Goal: Transaction & Acquisition: Obtain resource

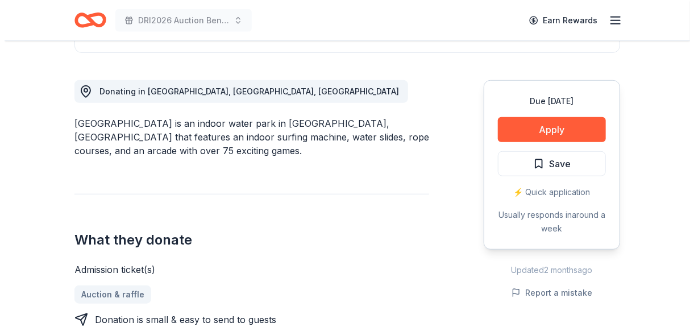
scroll to position [455, 0]
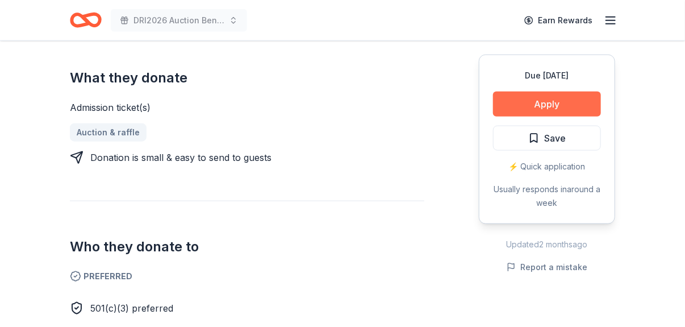
click at [284, 102] on button "Apply" at bounding box center [547, 103] width 108 height 25
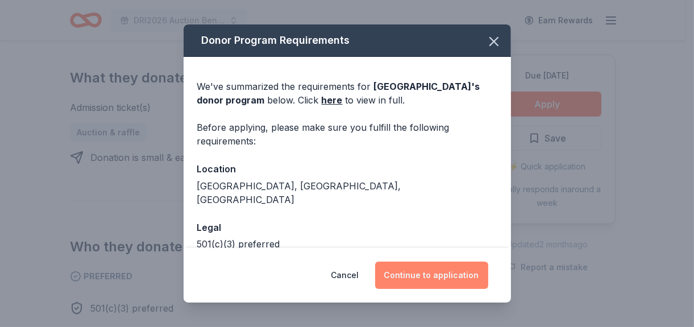
click at [284, 270] on button "Continue to application" at bounding box center [431, 274] width 113 height 27
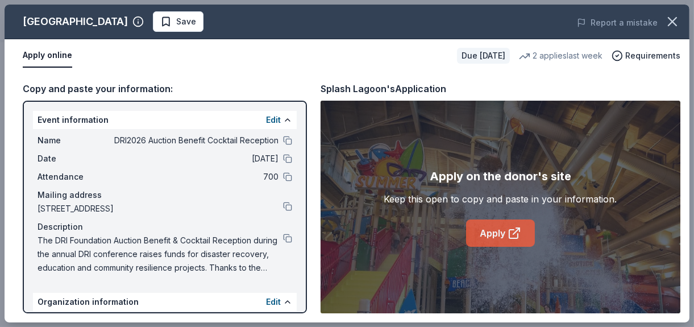
click at [284, 228] on icon at bounding box center [514, 233] width 14 height 14
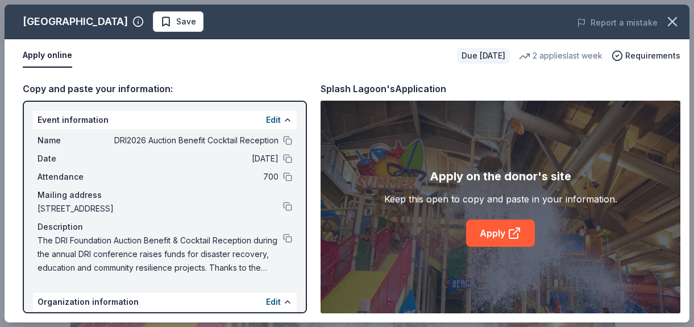
scroll to position [284, 0]
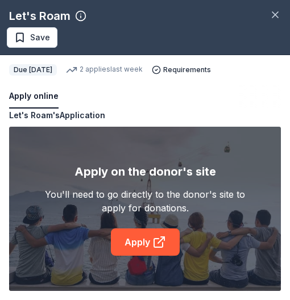
scroll to position [398, 0]
